Goal: Information Seeking & Learning: Learn about a topic

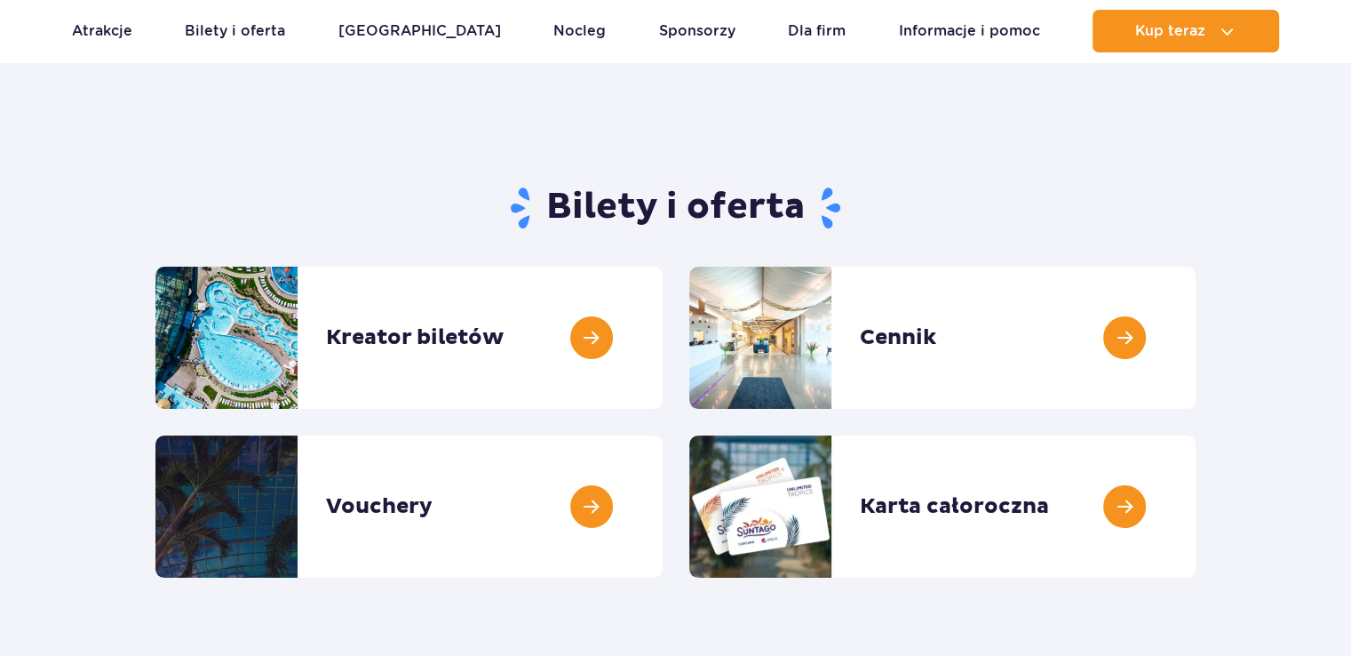
scroll to position [89, 0]
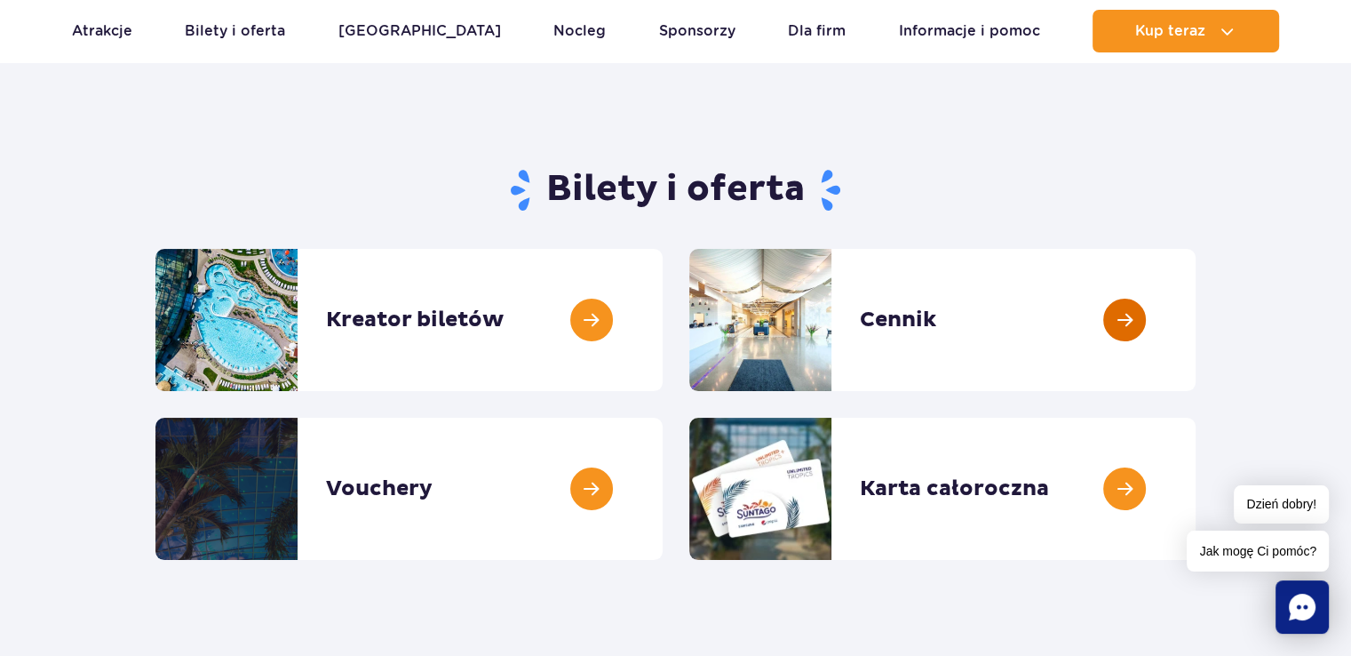
click at [1196, 324] on link at bounding box center [1196, 320] width 0 height 142
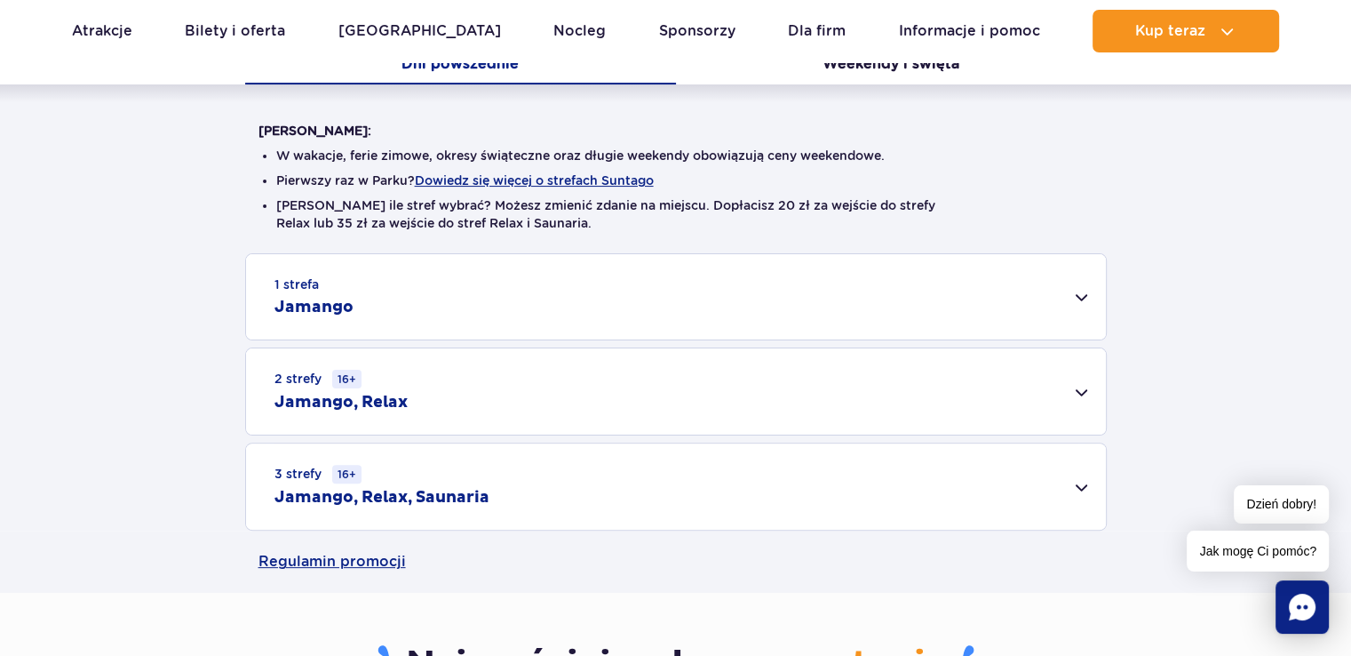
scroll to position [444, 0]
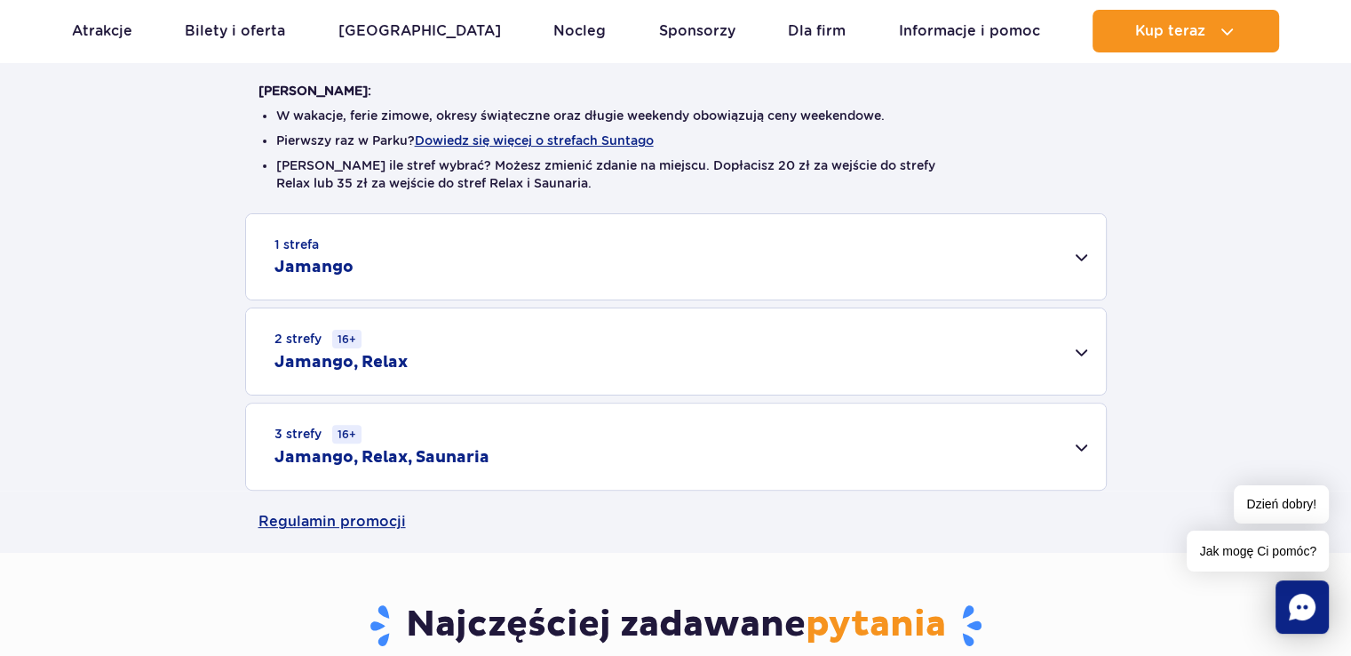
click at [1064, 443] on div "3 strefy 16+ Jamango, Relax, Saunaria" at bounding box center [676, 446] width 860 height 86
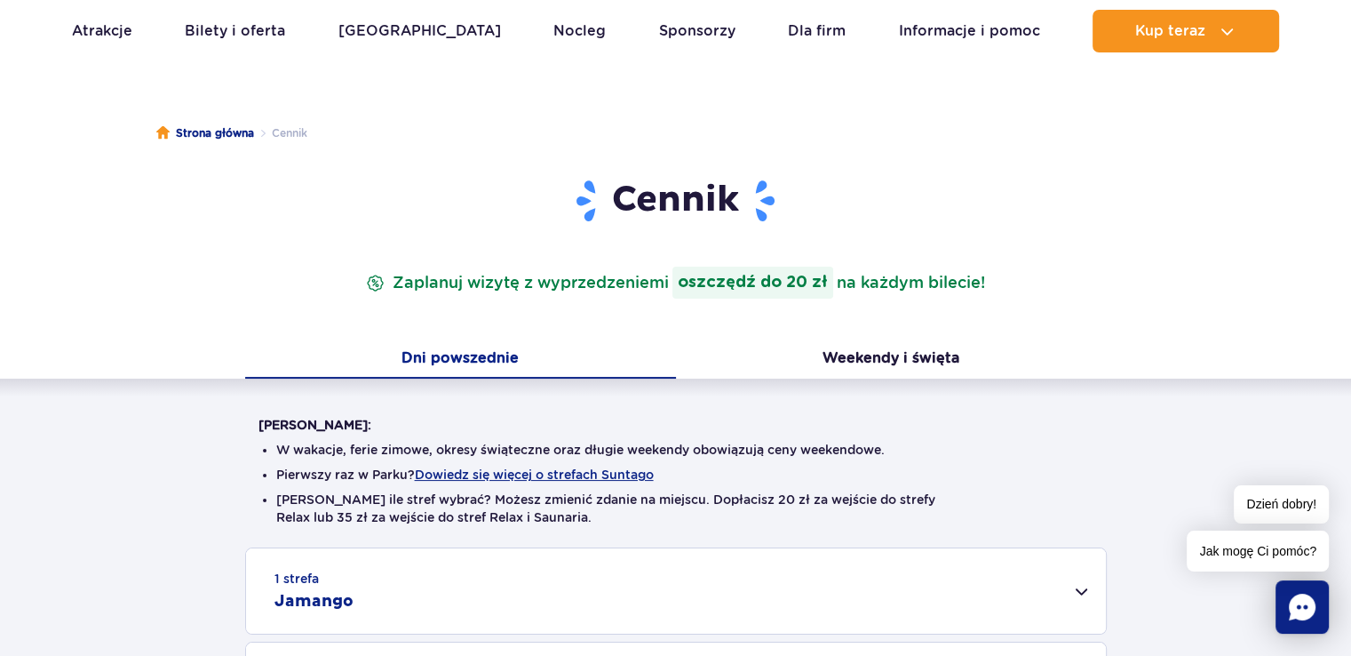
scroll to position [0, 0]
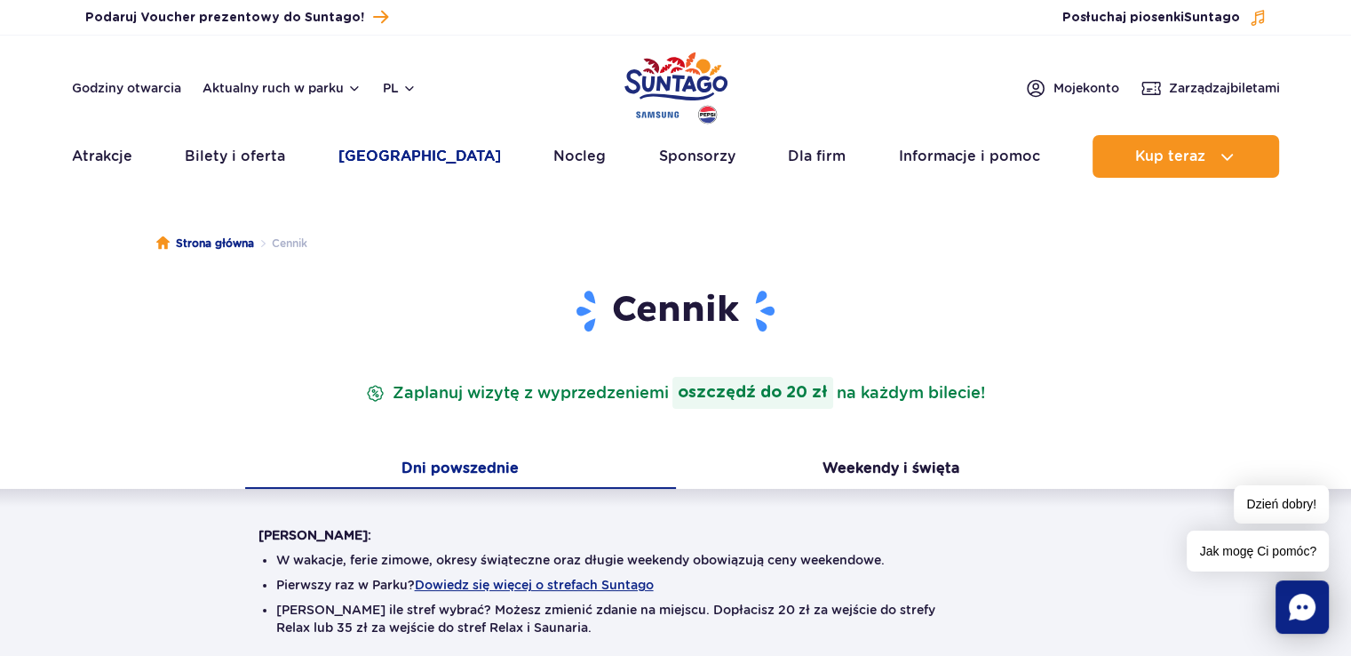
click at [424, 173] on link "[GEOGRAPHIC_DATA]" at bounding box center [419, 156] width 163 height 43
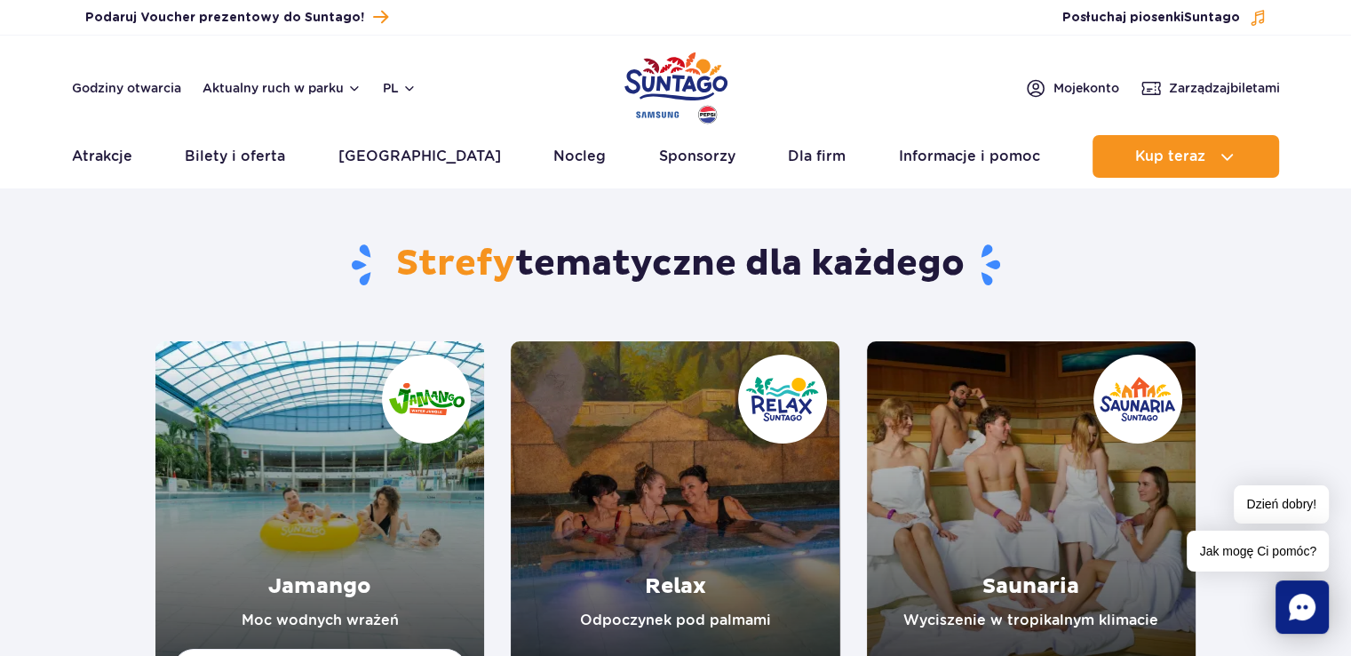
click at [295, 395] on link "Jamango" at bounding box center [319, 505] width 329 height 329
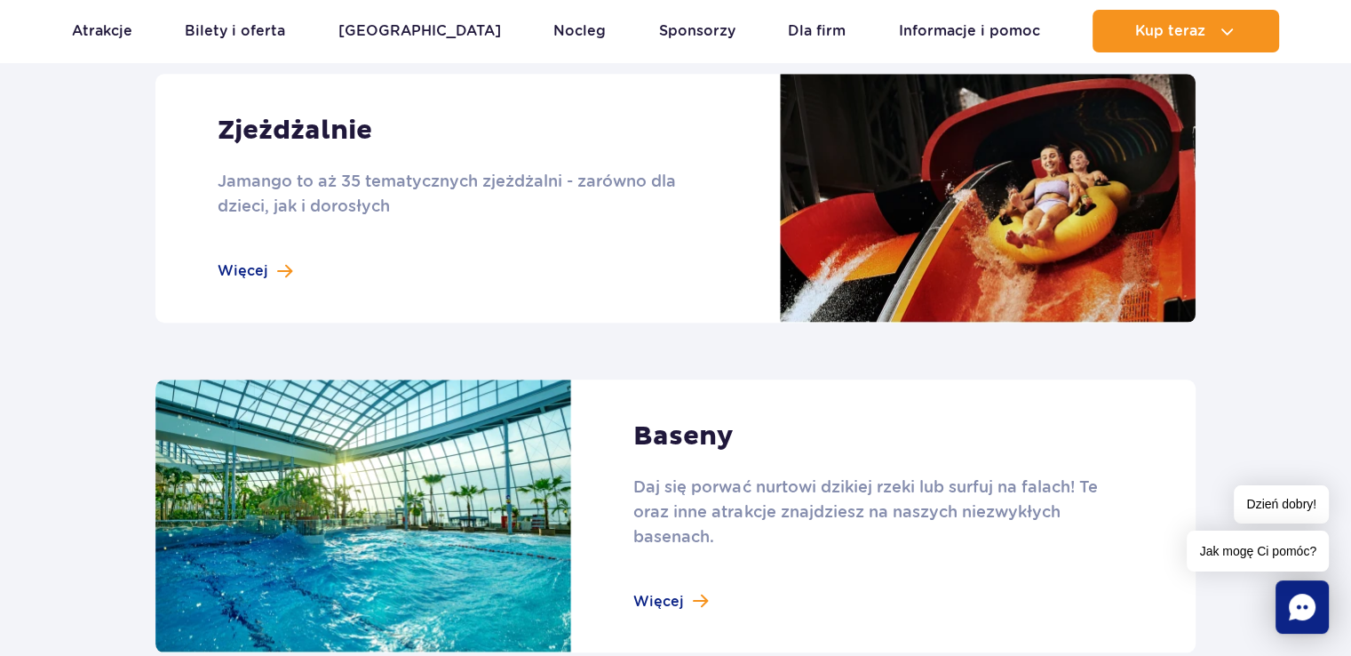
scroll to position [1244, 0]
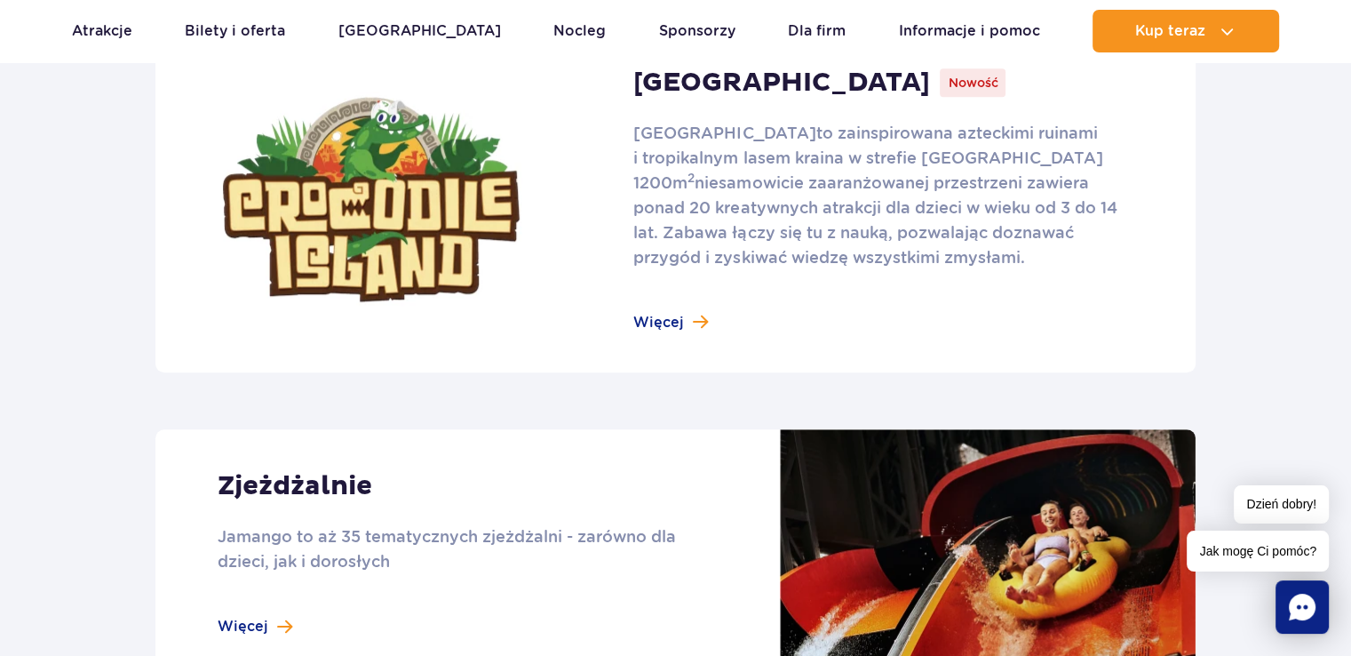
click at [1064, 496] on link at bounding box center [675, 553] width 1040 height 249
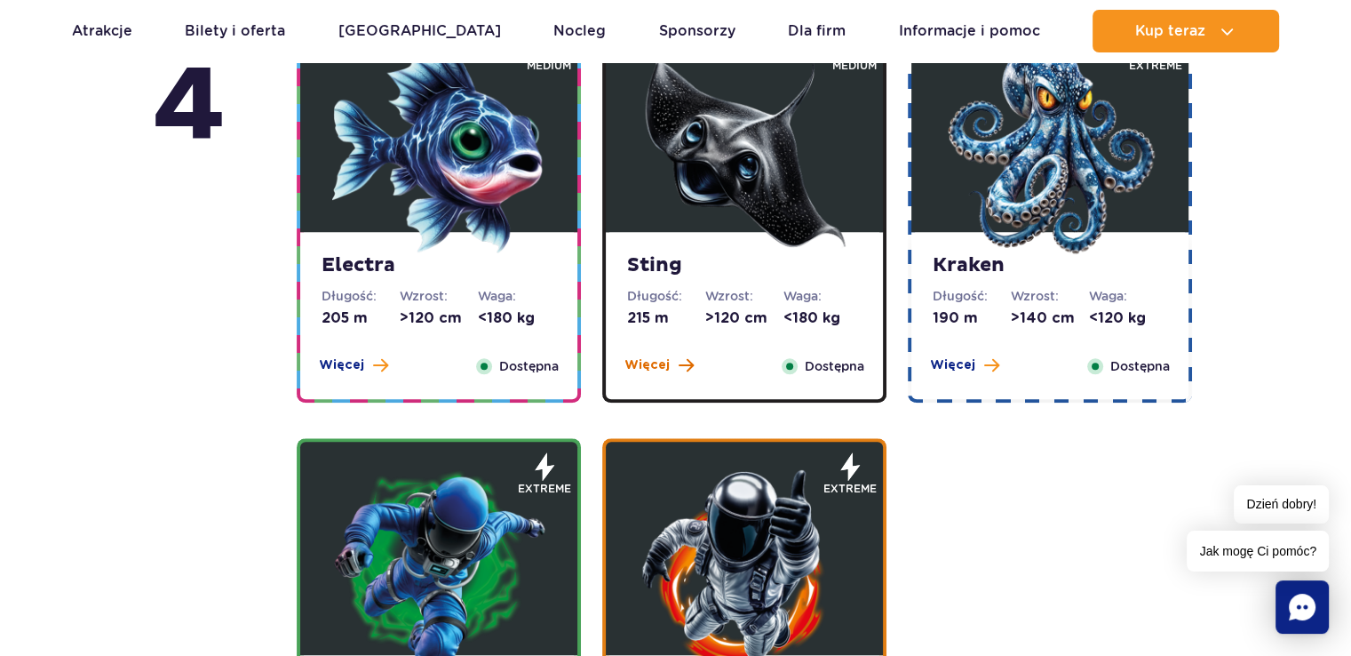
scroll to position [1244, 0]
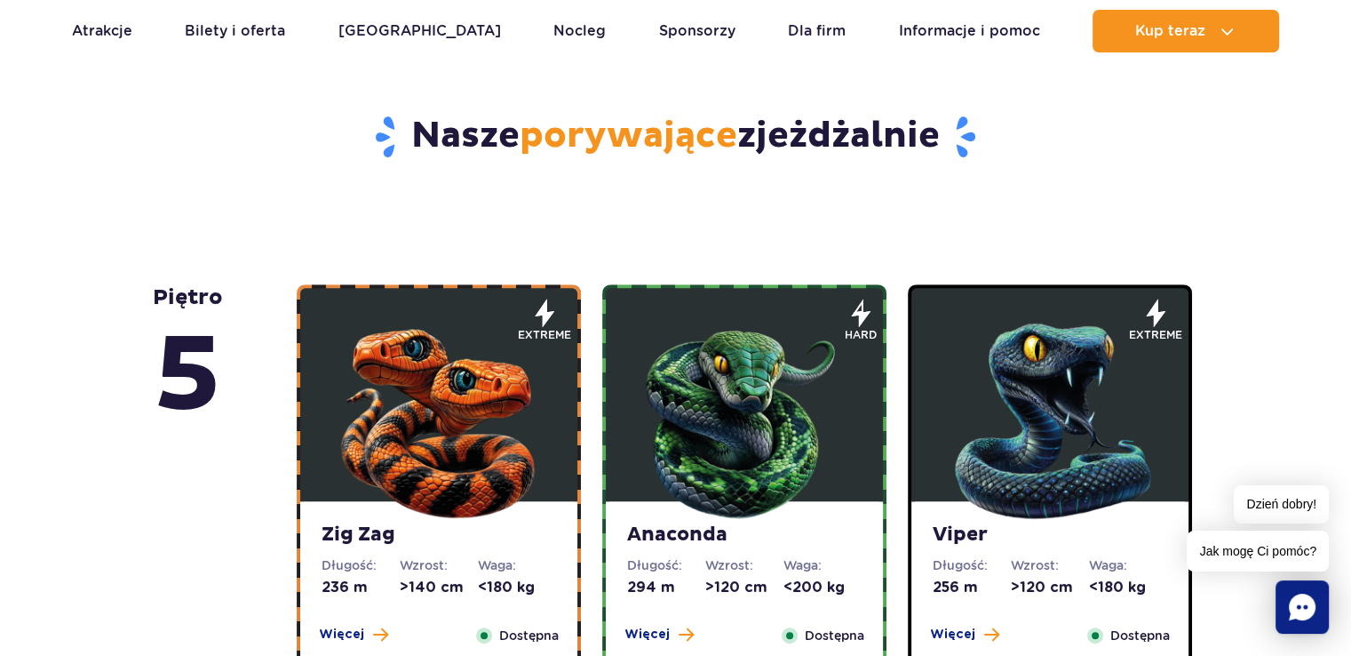
click at [760, 470] on img at bounding box center [744, 416] width 213 height 213
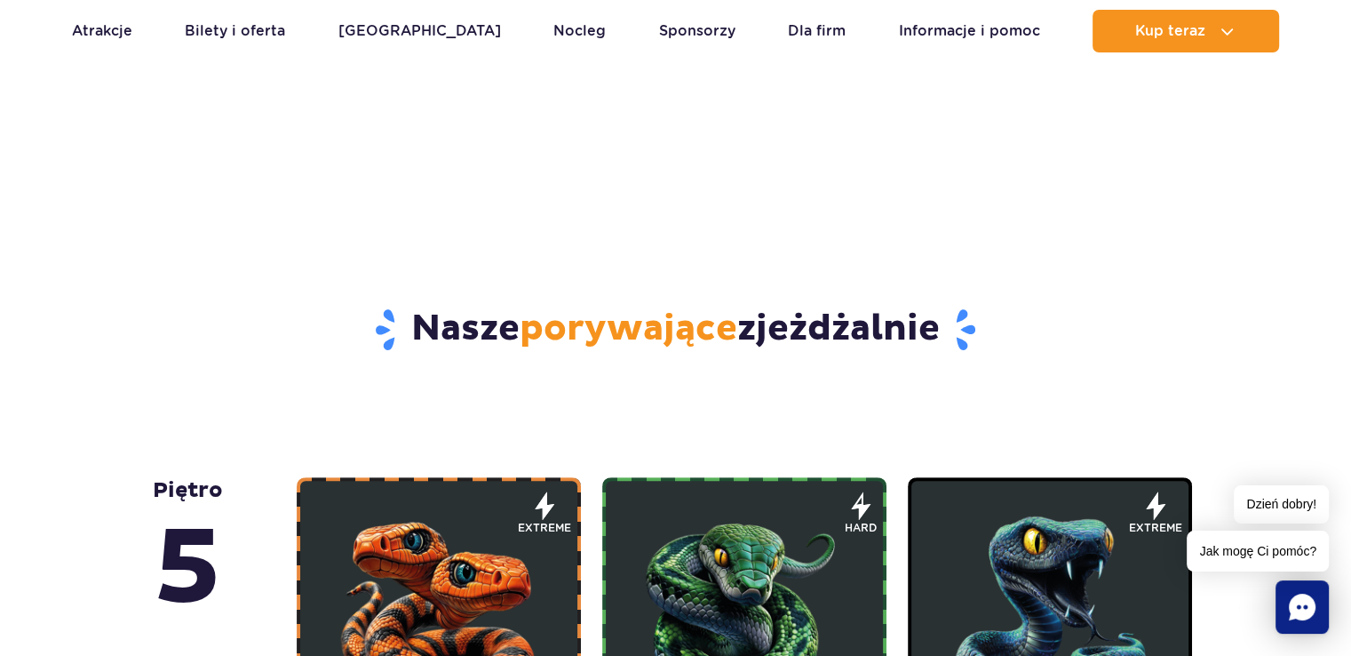
scroll to position [693, 0]
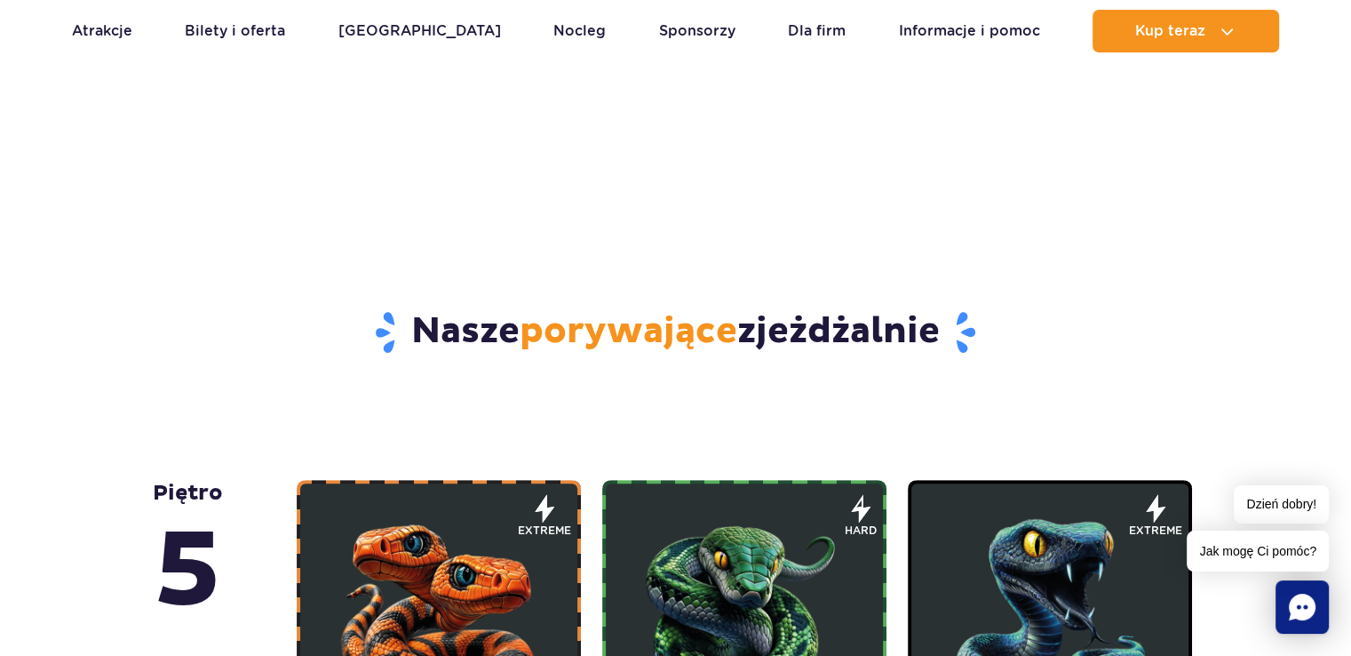
click at [1120, 555] on img at bounding box center [1049, 612] width 213 height 213
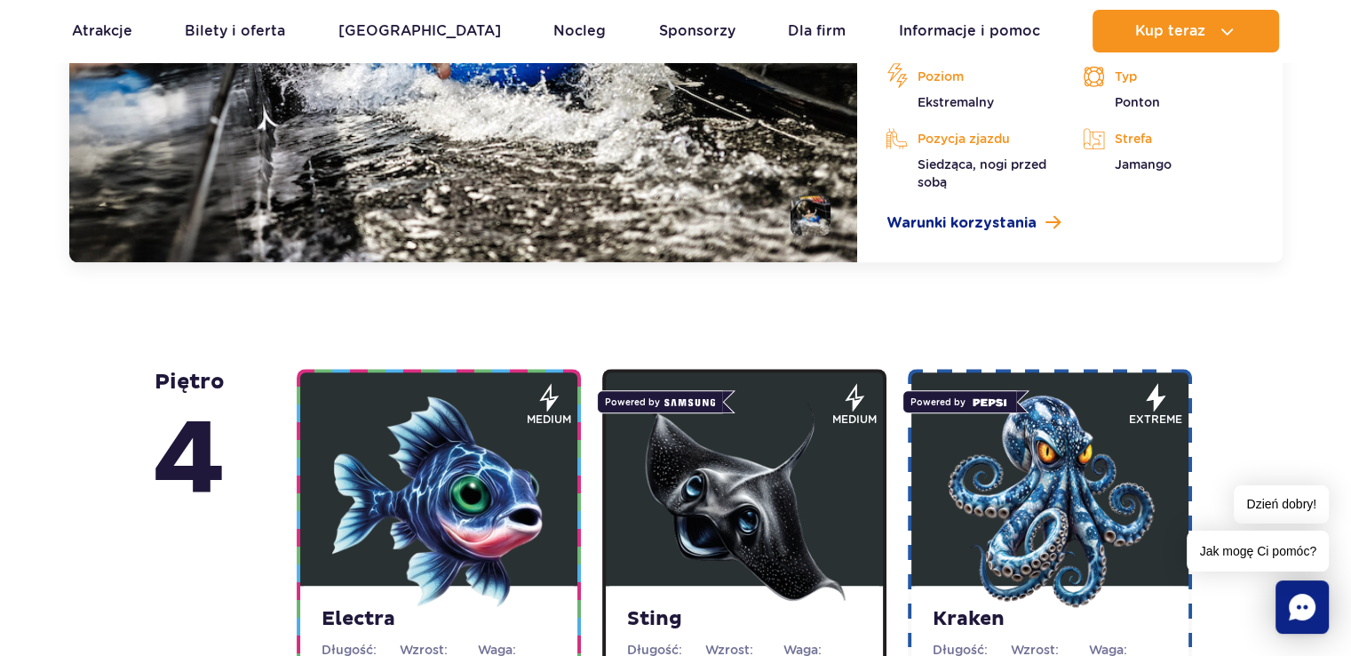
scroll to position [1937, 0]
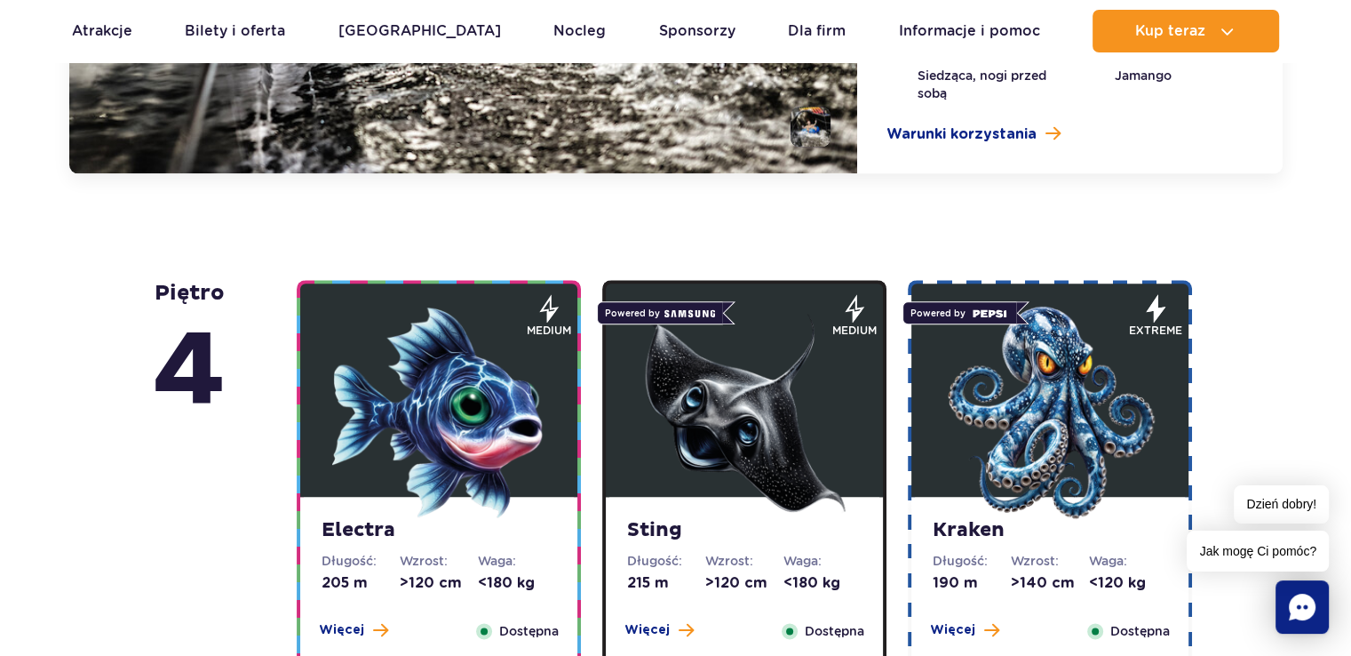
click at [1003, 410] on img at bounding box center [1049, 412] width 213 height 213
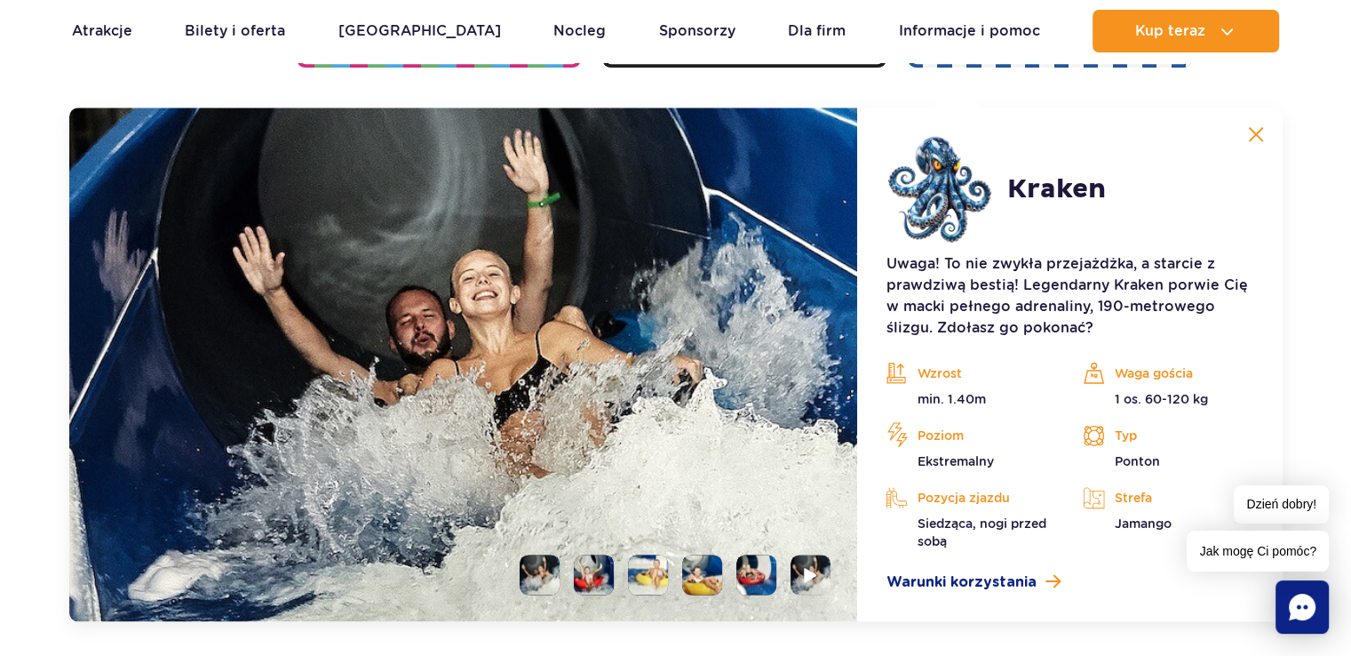
scroll to position [1986, 0]
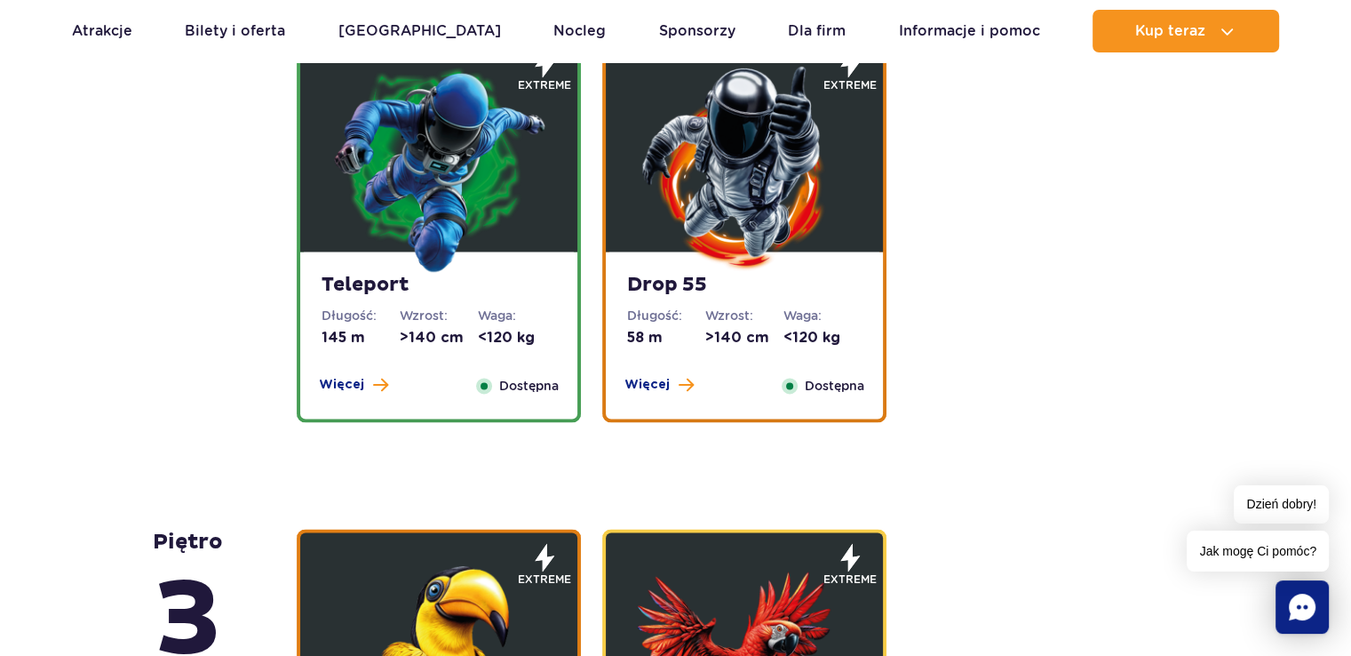
click at [705, 275] on strong "Drop 55" at bounding box center [744, 285] width 235 height 25
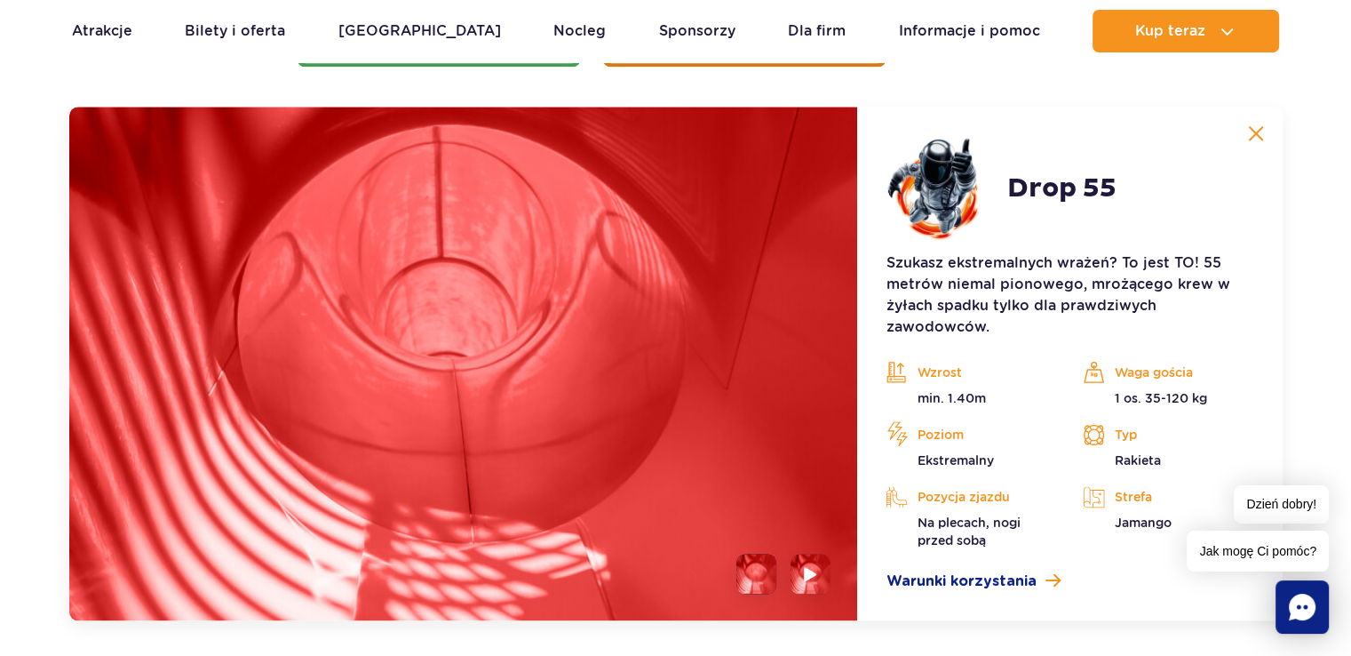
scroll to position [2409, 0]
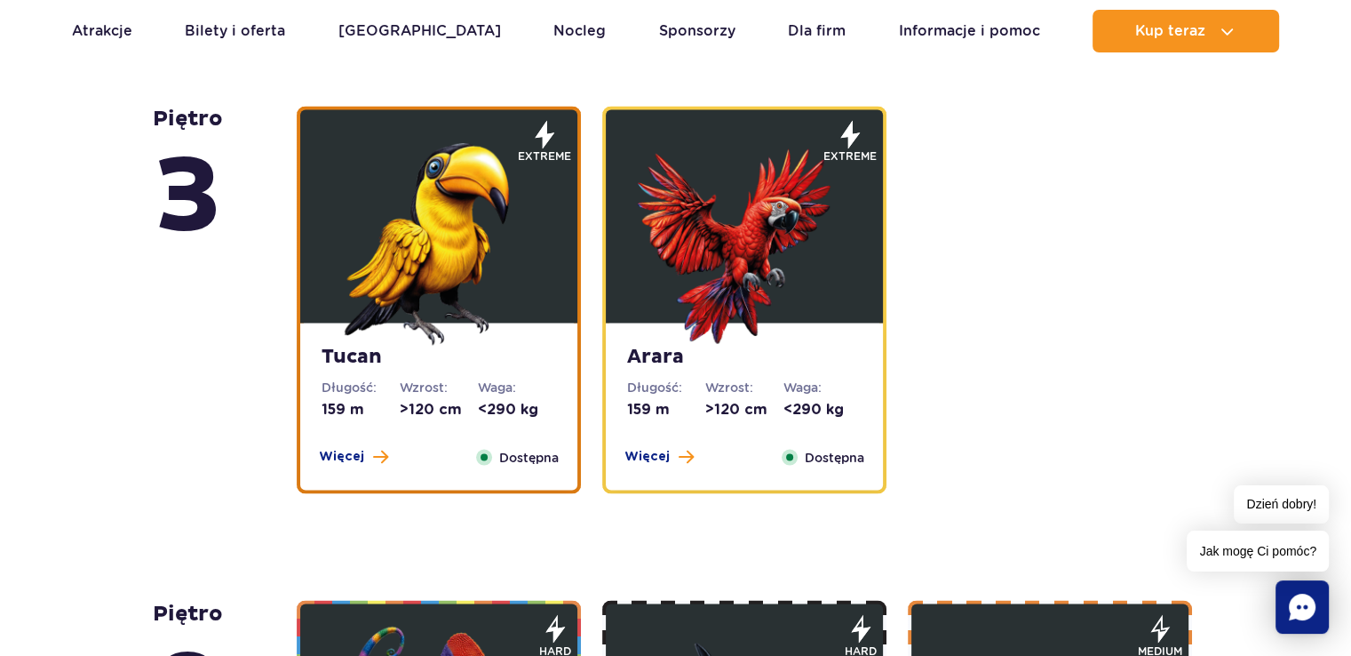
click at [697, 336] on img at bounding box center [744, 237] width 213 height 213
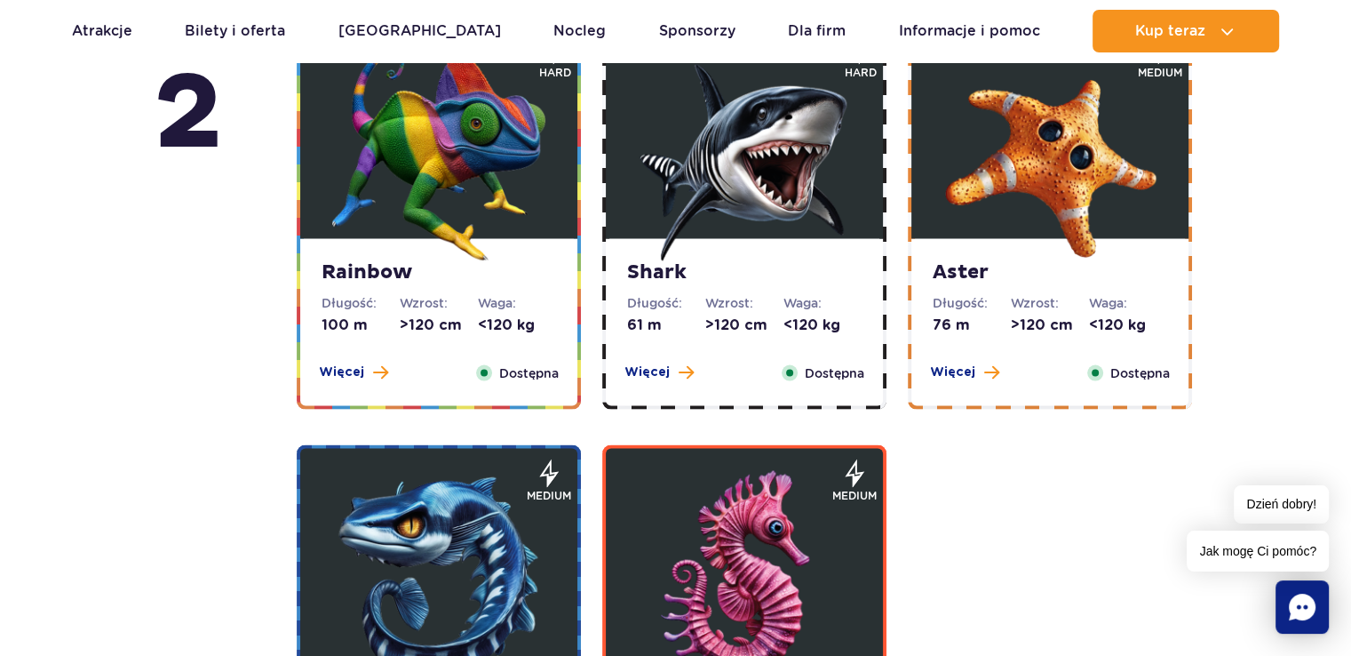
scroll to position [3614, 0]
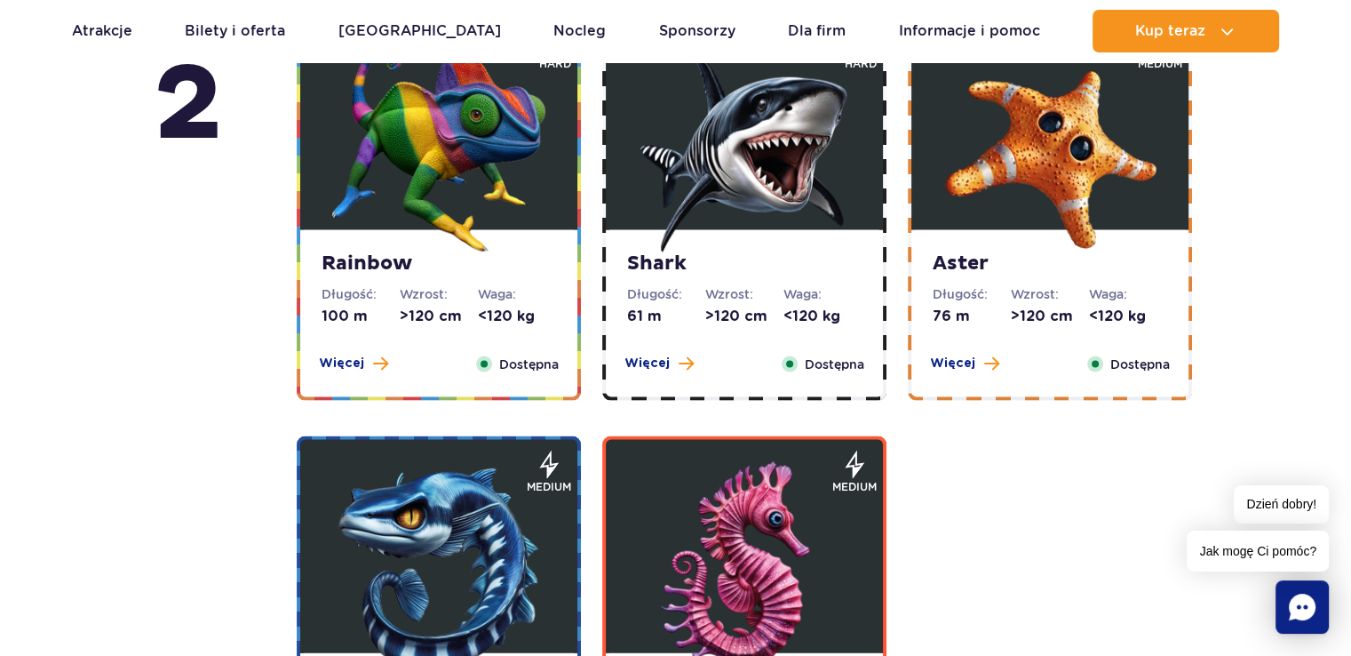
click at [399, 503] on img at bounding box center [438, 568] width 213 height 213
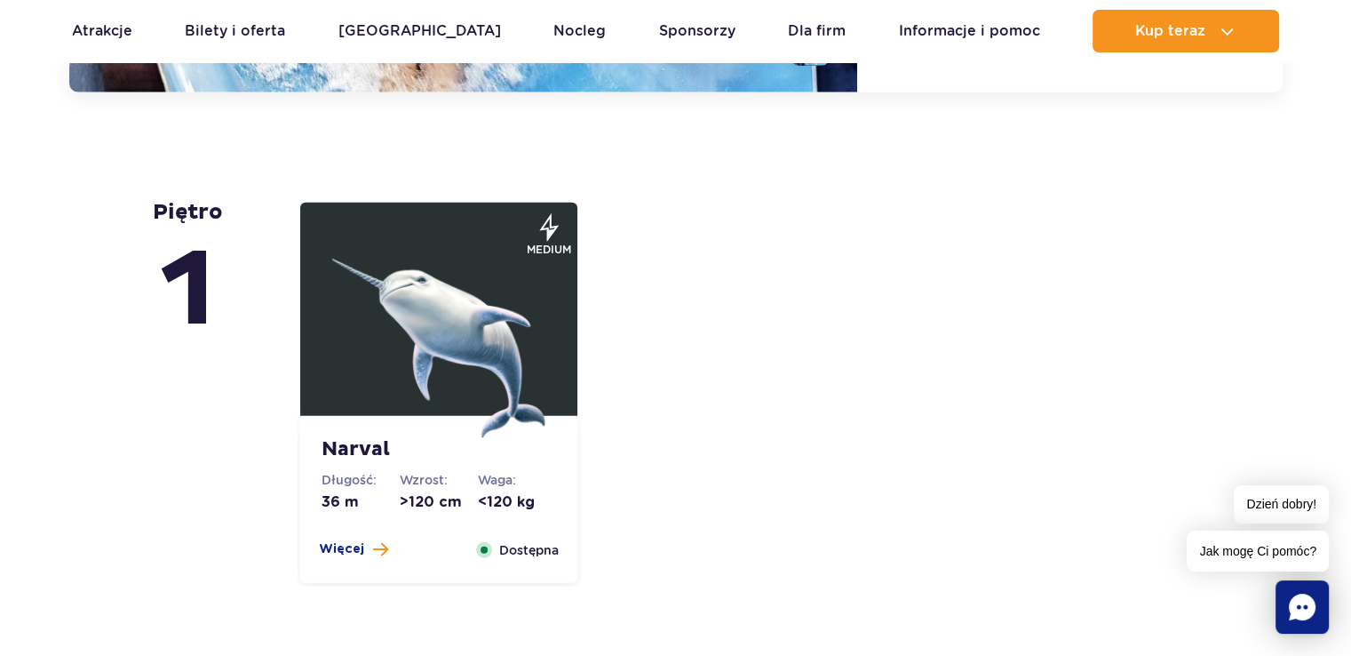
scroll to position [4353, 0]
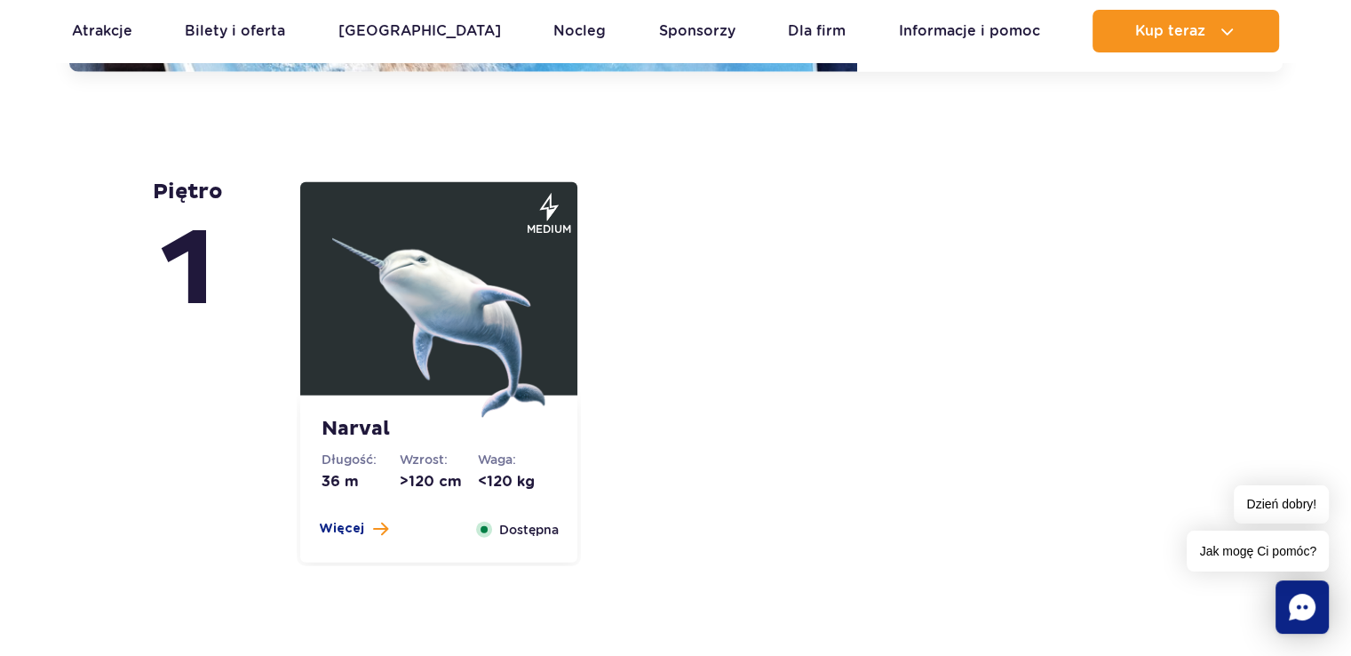
click at [434, 274] on img at bounding box center [438, 310] width 213 height 213
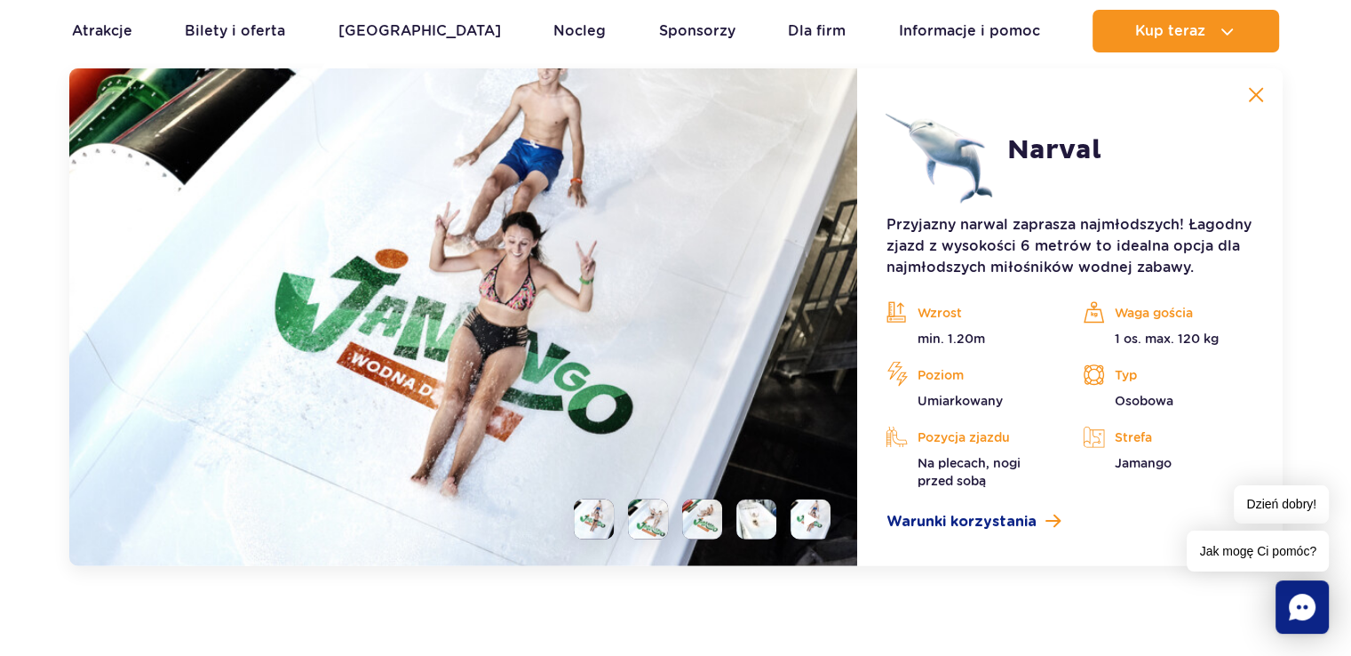
scroll to position [4314, 0]
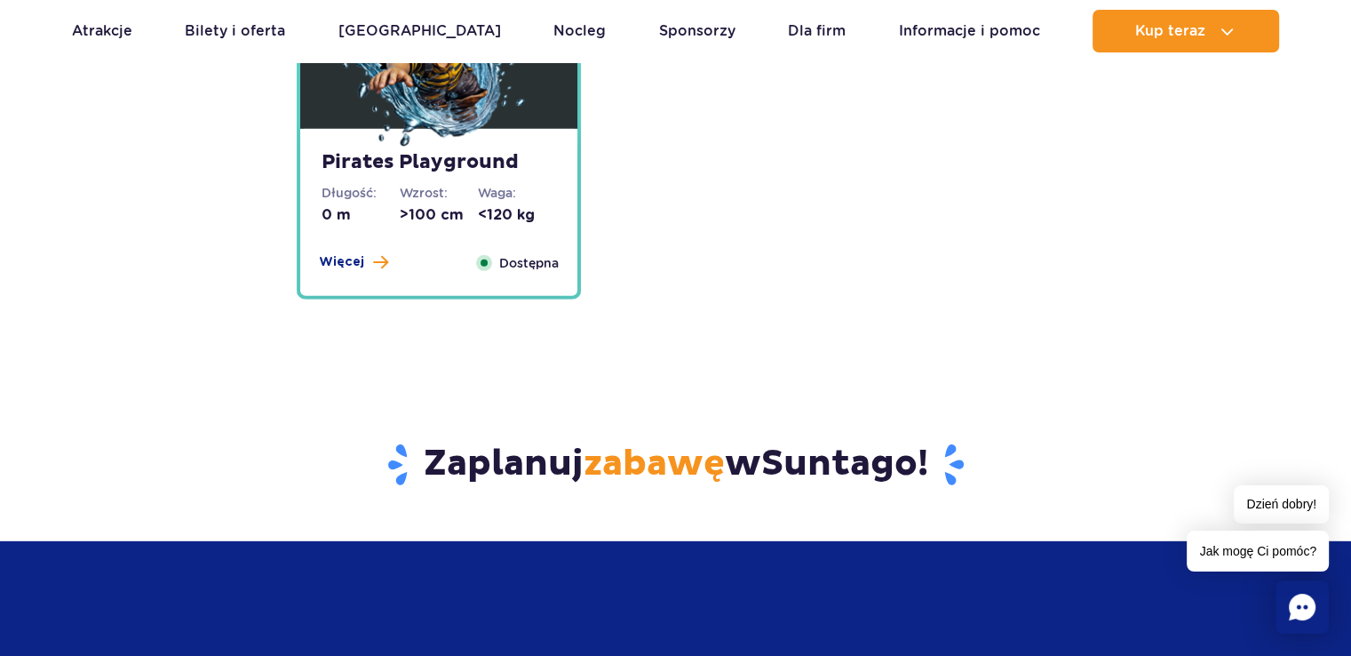
click at [438, 200] on dt "Wzrost:" at bounding box center [439, 193] width 78 height 18
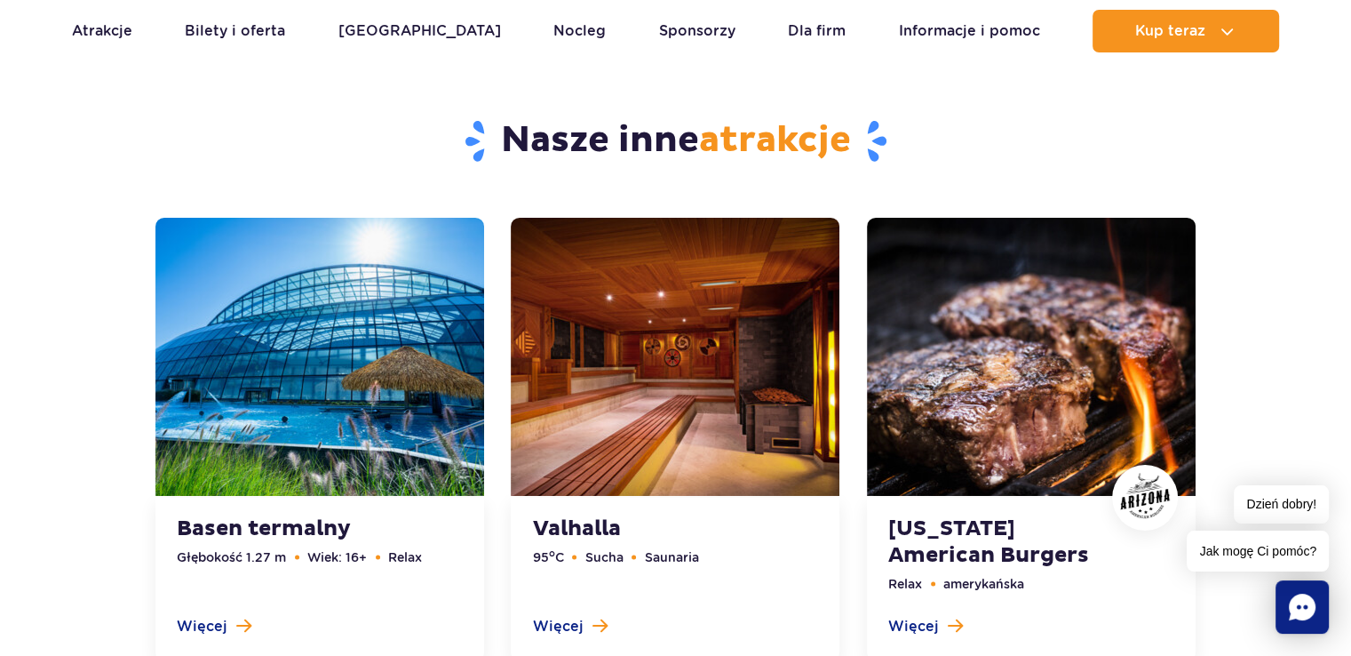
scroll to position [6230, 0]
